Goal: Navigation & Orientation: Find specific page/section

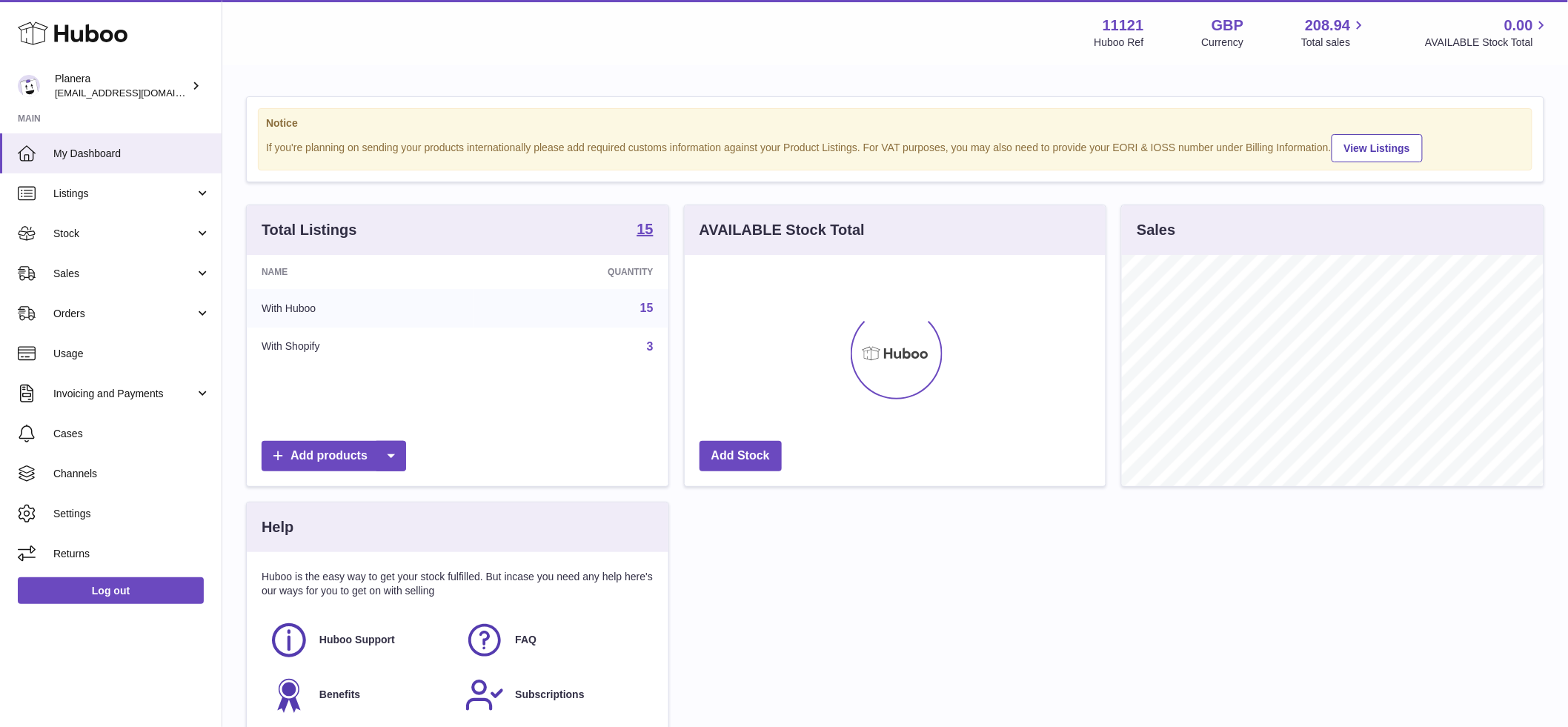
scroll to position [231, 421]
click at [69, 236] on span "Stock" at bounding box center [124, 234] width 142 height 14
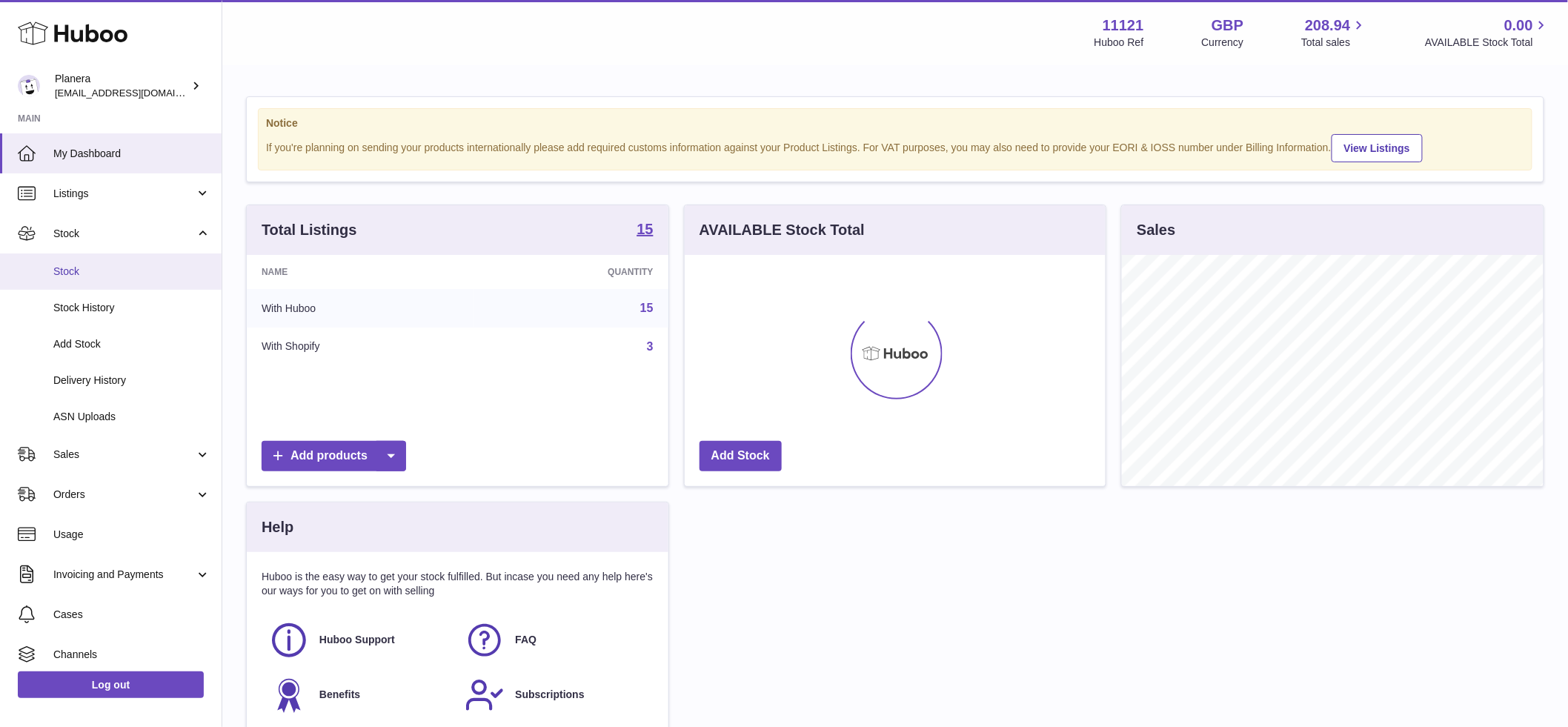
click at [78, 278] on span "Stock" at bounding box center [132, 272] width 157 height 14
